Goal: Find contact information: Find contact information

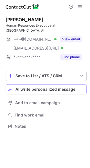
scroll to position [117, 90]
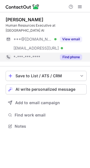
click at [67, 54] on button "Find phone" at bounding box center [71, 57] width 22 height 6
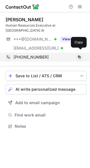
click at [80, 55] on span at bounding box center [79, 57] width 4 height 4
